Goal: Find specific page/section: Find specific page/section

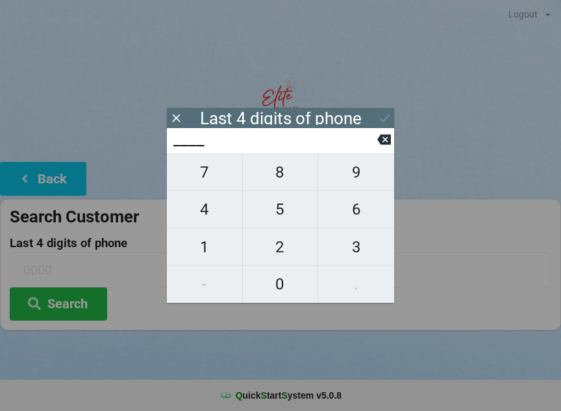
click at [285, 251] on span "2" at bounding box center [280, 246] width 75 height 27
type input "2___"
click at [278, 294] on span "0" at bounding box center [280, 283] width 75 height 27
type input "20__"
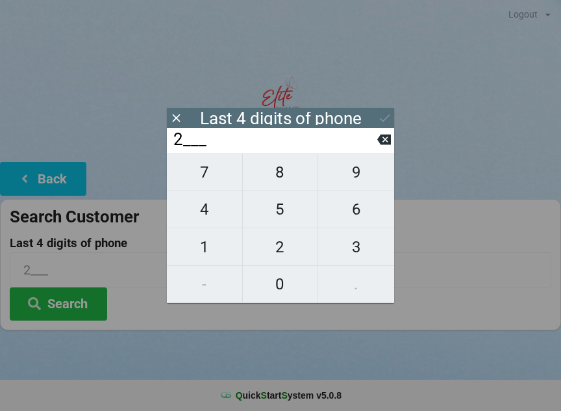
type input "20__"
click at [207, 246] on span "1" at bounding box center [204, 246] width 75 height 27
type input "201_"
click at [352, 174] on span "9" at bounding box center [356, 172] width 76 height 27
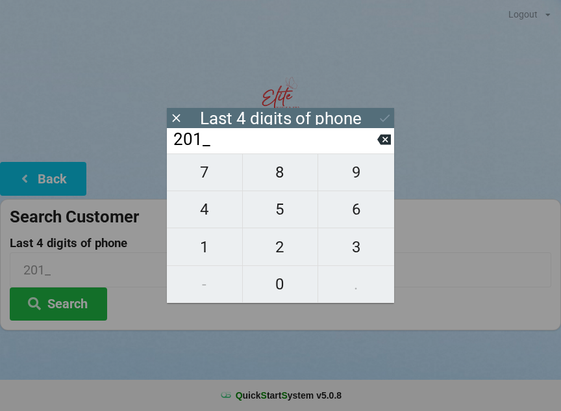
type input "2019"
click at [286, 255] on div "7 8 9 4 5 6 1 2 3 - 0 ." at bounding box center [280, 227] width 227 height 149
click at [204, 243] on div "7 8 9 4 5 6 1 2 3 - 0 ." at bounding box center [280, 227] width 227 height 149
click at [374, 141] on input "2019" at bounding box center [274, 139] width 205 height 21
click at [378, 135] on button at bounding box center [384, 140] width 14 height 18
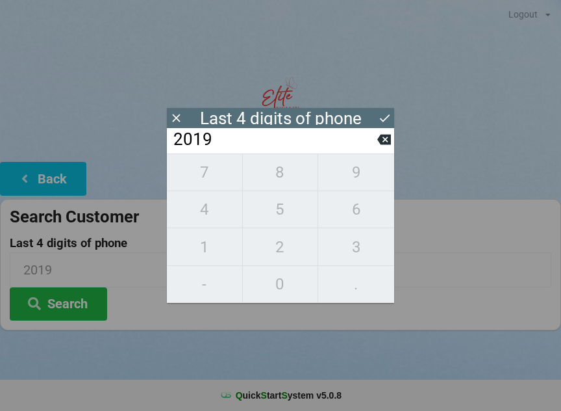
type input "201_"
click at [374, 138] on input "201_" at bounding box center [274, 139] width 205 height 21
click at [373, 139] on input "201_" at bounding box center [274, 139] width 205 height 21
click at [375, 135] on input "201_" at bounding box center [274, 139] width 205 height 21
click at [352, 212] on span "6" at bounding box center [356, 209] width 76 height 27
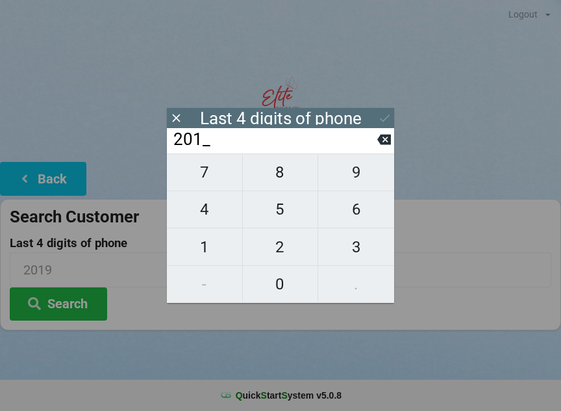
type input "2016"
click at [175, 109] on button at bounding box center [177, 118] width 14 height 18
click at [385, 139] on icon at bounding box center [384, 139] width 14 height 10
click at [377, 146] on icon at bounding box center [384, 140] width 14 height 14
click at [380, 144] on icon at bounding box center [384, 139] width 14 height 10
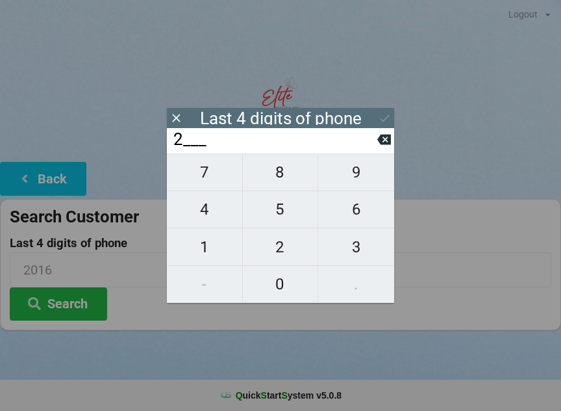
click at [386, 144] on icon at bounding box center [384, 140] width 14 height 14
type input "____"
click at [358, 210] on span "6" at bounding box center [356, 209] width 76 height 27
type input "6___"
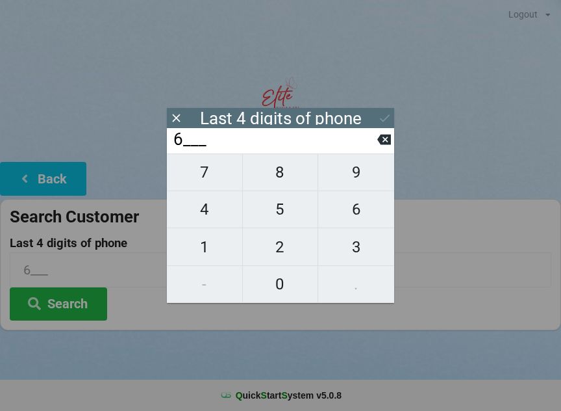
click at [352, 207] on span "6" at bounding box center [356, 209] width 76 height 27
type input "66__"
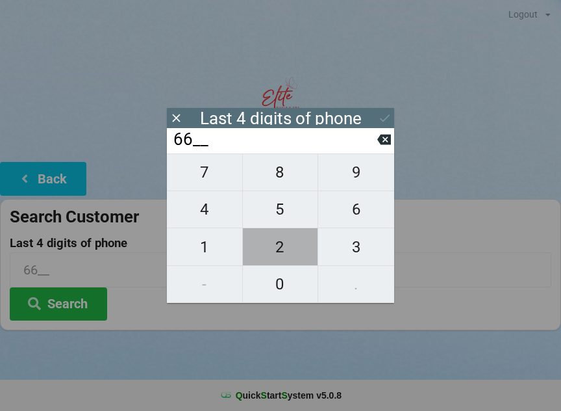
click at [283, 251] on span "2" at bounding box center [280, 246] width 75 height 27
type input "662_"
click at [213, 240] on span "1" at bounding box center [204, 246] width 75 height 27
type input "6621"
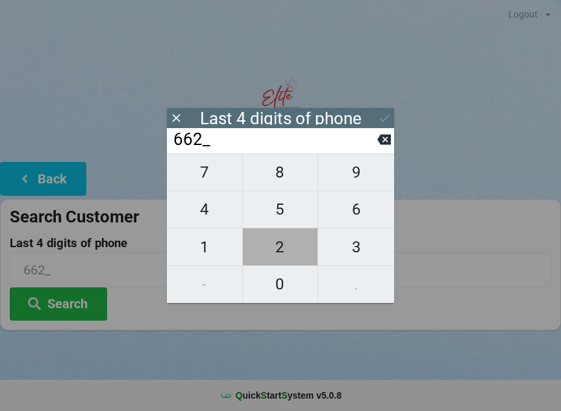
type input "6621"
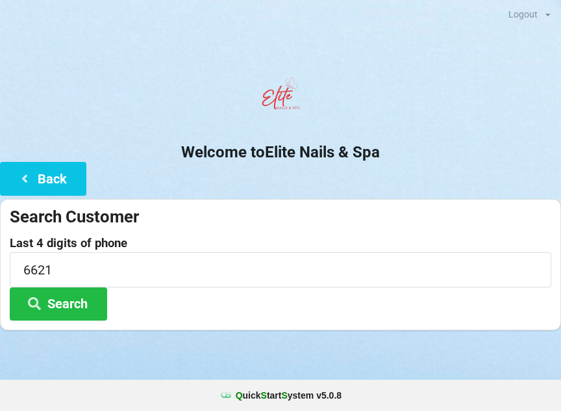
click at [38, 301] on icon at bounding box center [35, 302] width 16 height 11
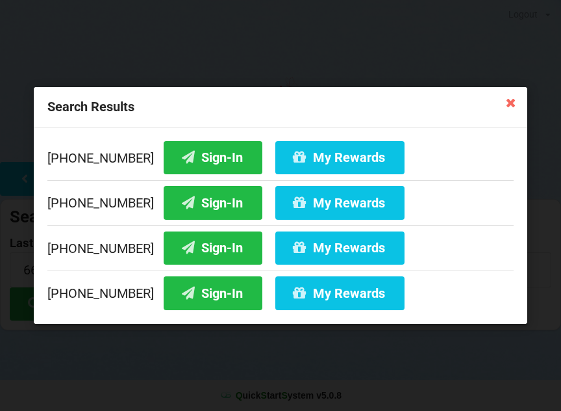
click at [189, 151] on button "Sign-In" at bounding box center [213, 157] width 99 height 33
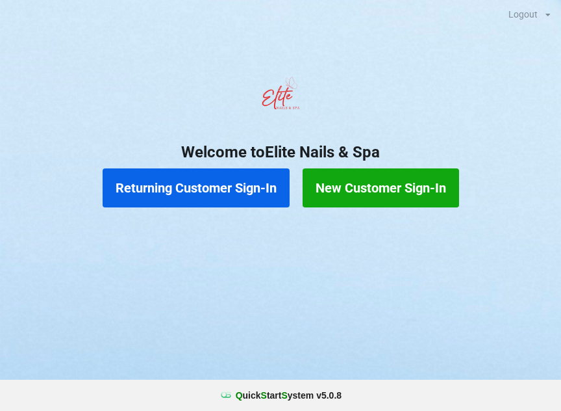
click at [199, 187] on button "Returning Customer Sign-In" at bounding box center [196, 187] width 187 height 39
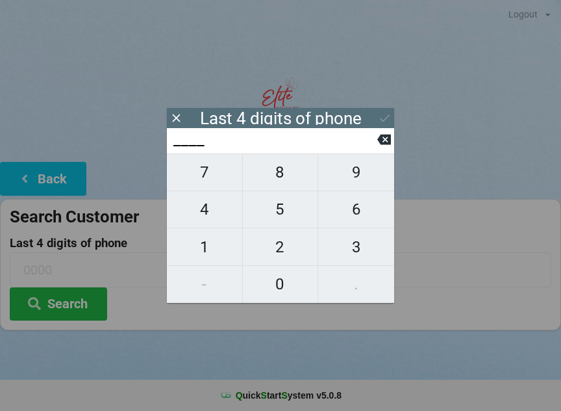
click at [356, 207] on span "6" at bounding box center [356, 209] width 76 height 27
type input "6___"
click at [360, 207] on span "6" at bounding box center [356, 209] width 76 height 27
type input "66__"
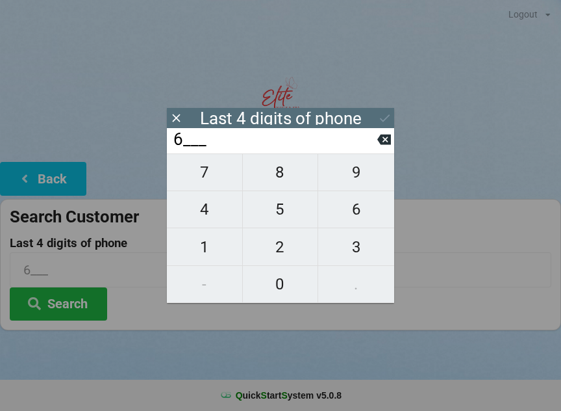
type input "66__"
click at [282, 249] on span "2" at bounding box center [280, 246] width 75 height 27
type input "662_"
click at [213, 244] on span "1" at bounding box center [204, 246] width 75 height 27
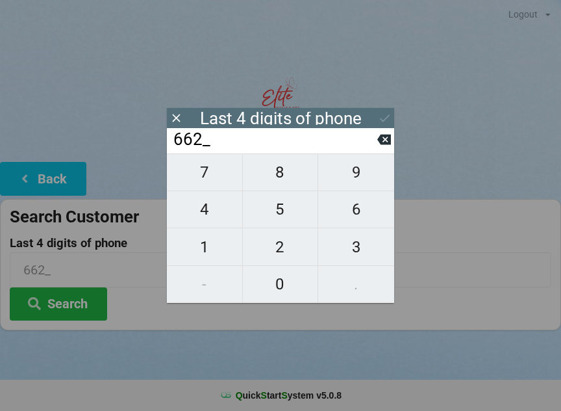
type input "6621"
click at [59, 297] on button "Search" at bounding box center [58, 303] width 97 height 33
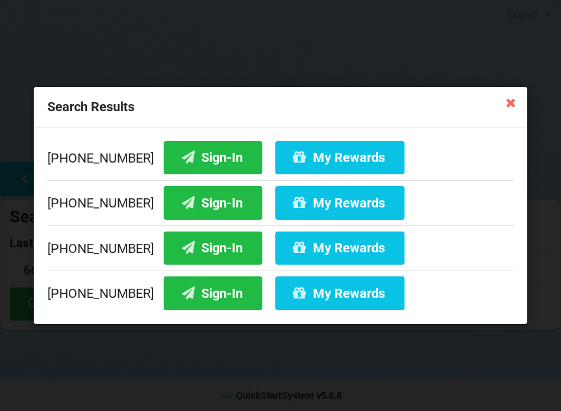
click at [319, 153] on button "My Rewards" at bounding box center [339, 157] width 129 height 33
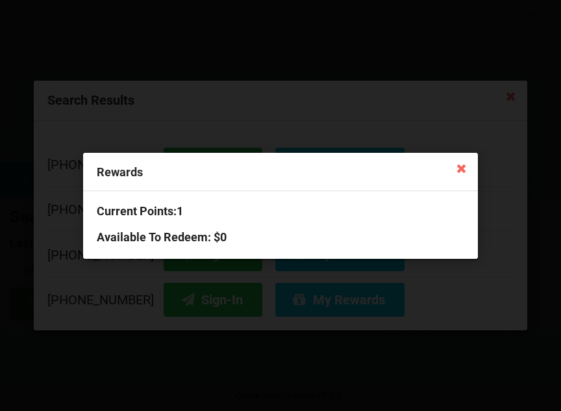
click at [463, 164] on icon at bounding box center [461, 167] width 21 height 21
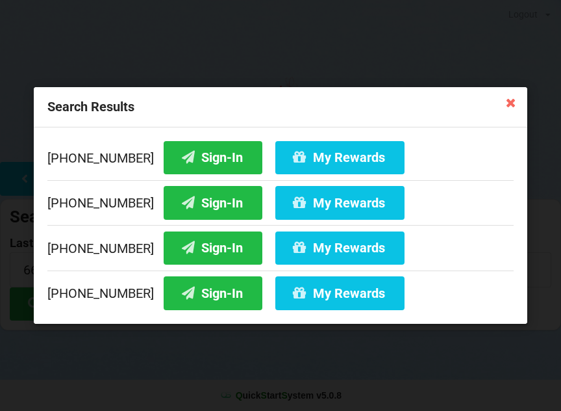
click at [512, 101] on icon at bounding box center [510, 102] width 21 height 21
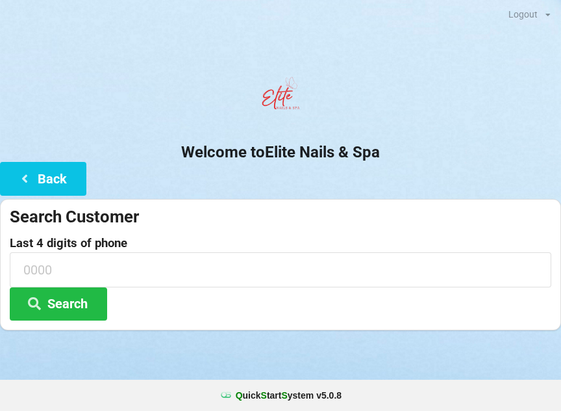
click at [42, 174] on button "Back" at bounding box center [43, 178] width 86 height 33
